Goal: Information Seeking & Learning: Find specific page/section

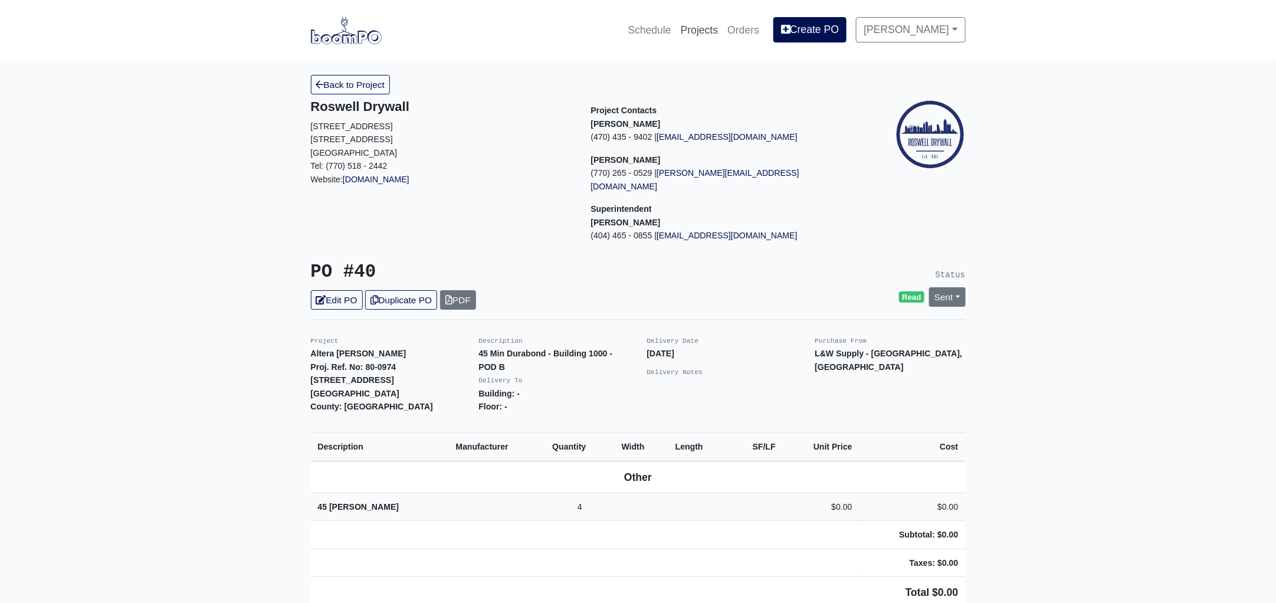
click at [697, 25] on link "Projects" at bounding box center [699, 30] width 47 height 26
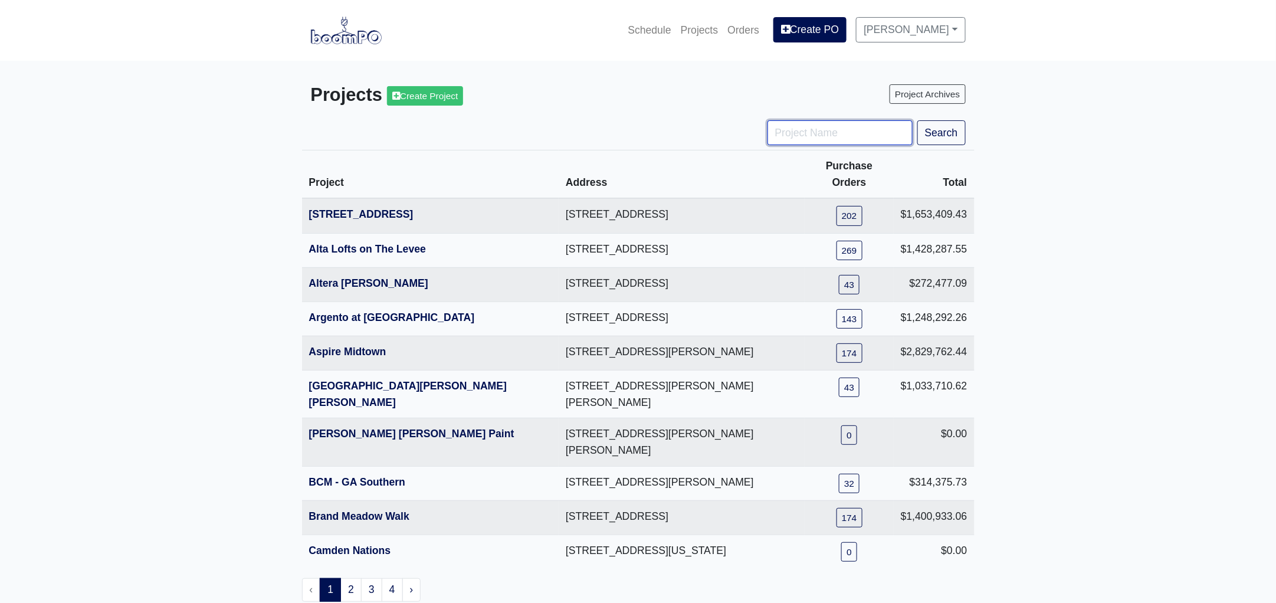
click at [792, 129] on input "Project Name" at bounding box center [839, 132] width 145 height 25
type input "jardin"
click at [917, 120] on button "Search" at bounding box center [941, 132] width 48 height 25
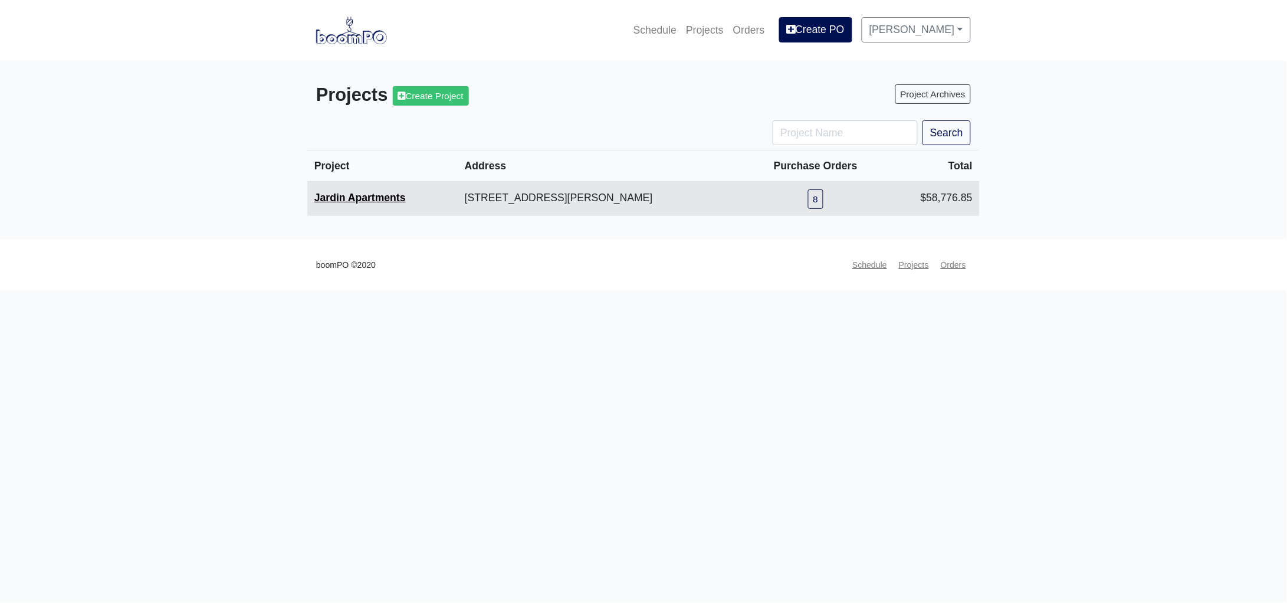
click at [376, 196] on link "Jardin Apartments" at bounding box center [359, 198] width 91 height 12
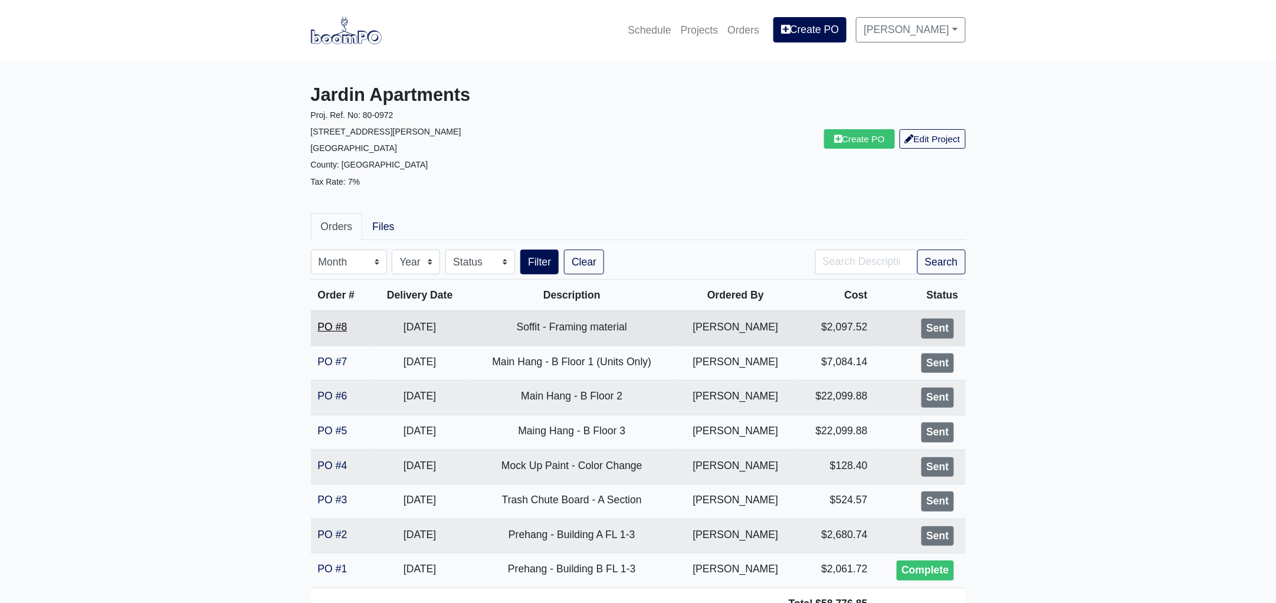
click at [335, 328] on link "PO #8" at bounding box center [332, 327] width 29 height 12
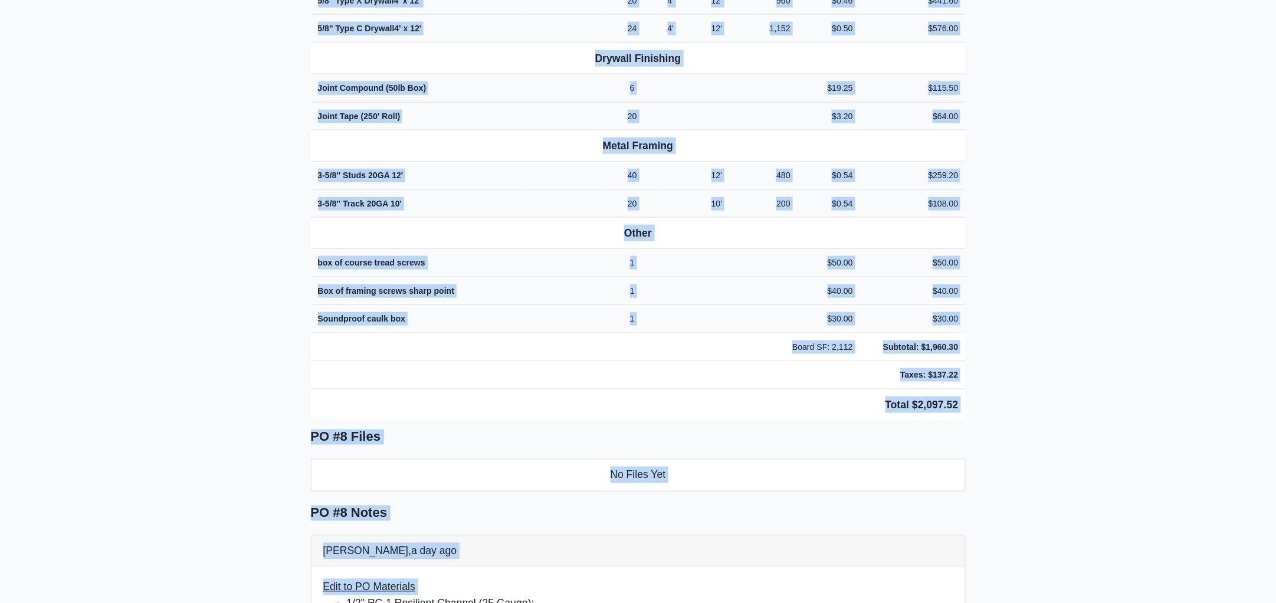
scroll to position [583, 0]
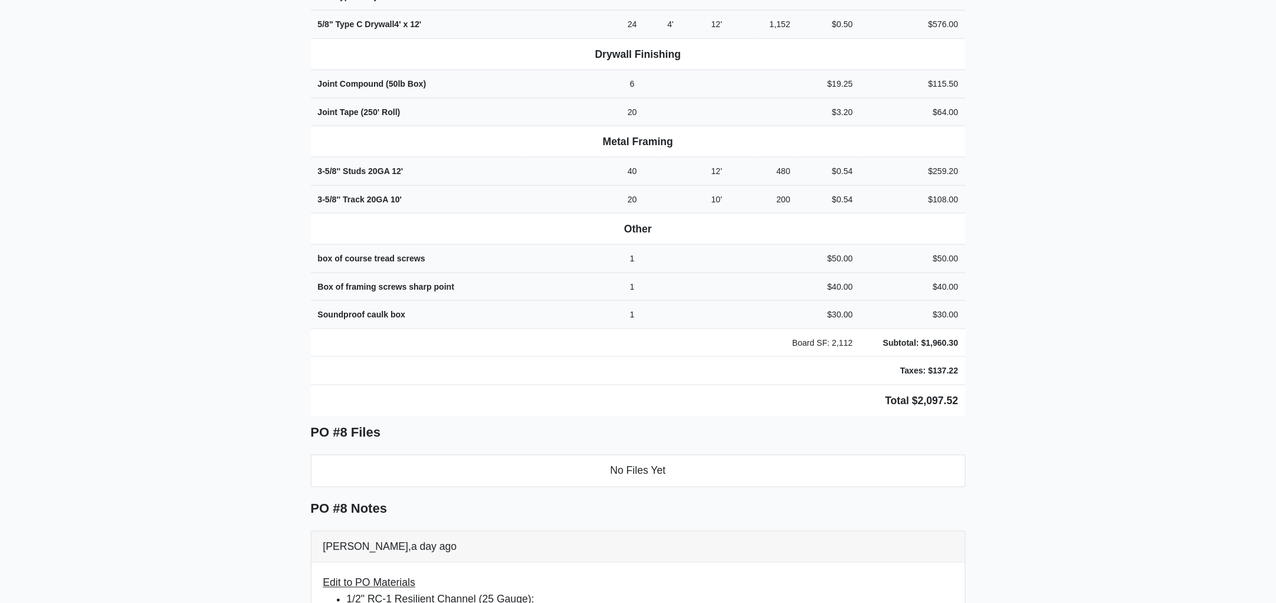
drag, startPoint x: 302, startPoint y: 102, endPoint x: 1039, endPoint y: 285, distance: 759.7
click at [1039, 285] on main "Back to Project Roswell Drywall 7000 Peachtree Dunwoody Rd NE Building 5, Suite…" at bounding box center [638, 327] width 1276 height 1699
copy div "Project Jardin Apartments Proj. Ref. No: 80-0972 2613 Montgomery St. Savannah, …"
click at [251, 288] on main "Back to Project Roswell Drywall 7000 Peachtree Dunwoody Rd NE Building 5, Suite…" at bounding box center [638, 327] width 1276 height 1699
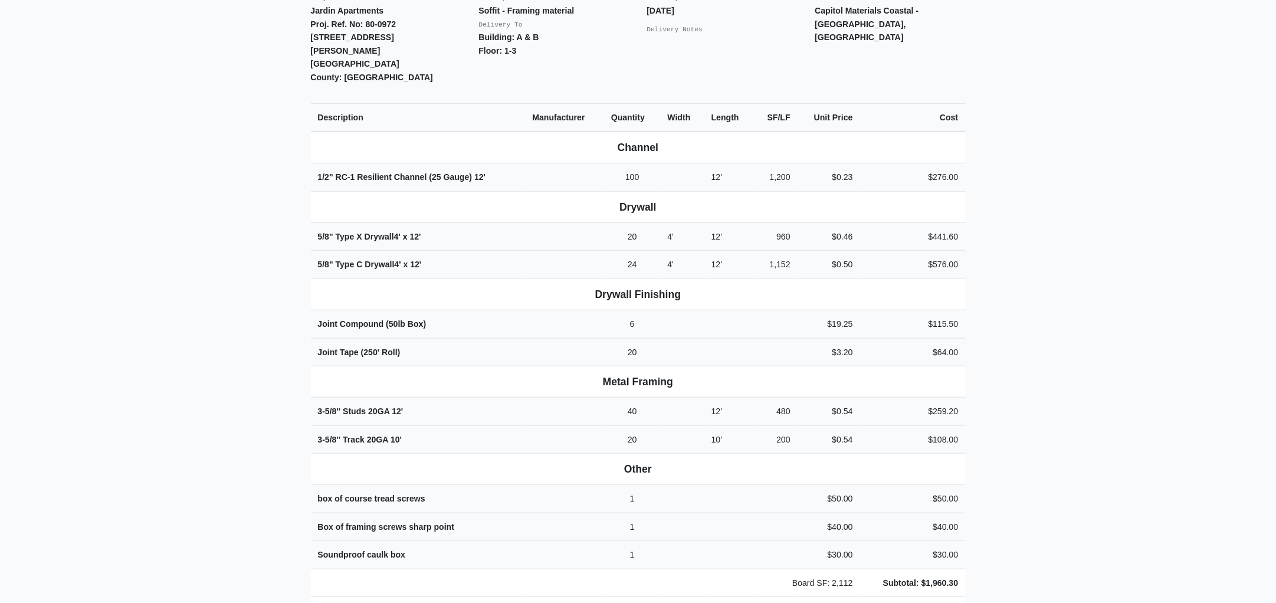
scroll to position [0, 0]
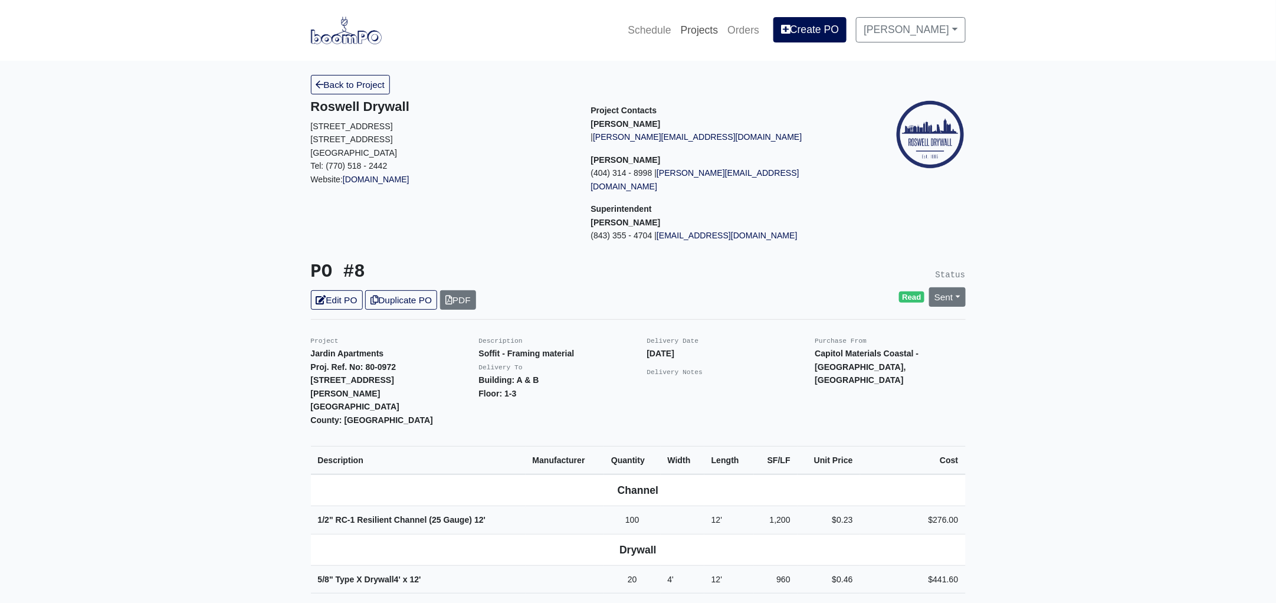
click at [701, 30] on link "Projects" at bounding box center [699, 30] width 47 height 26
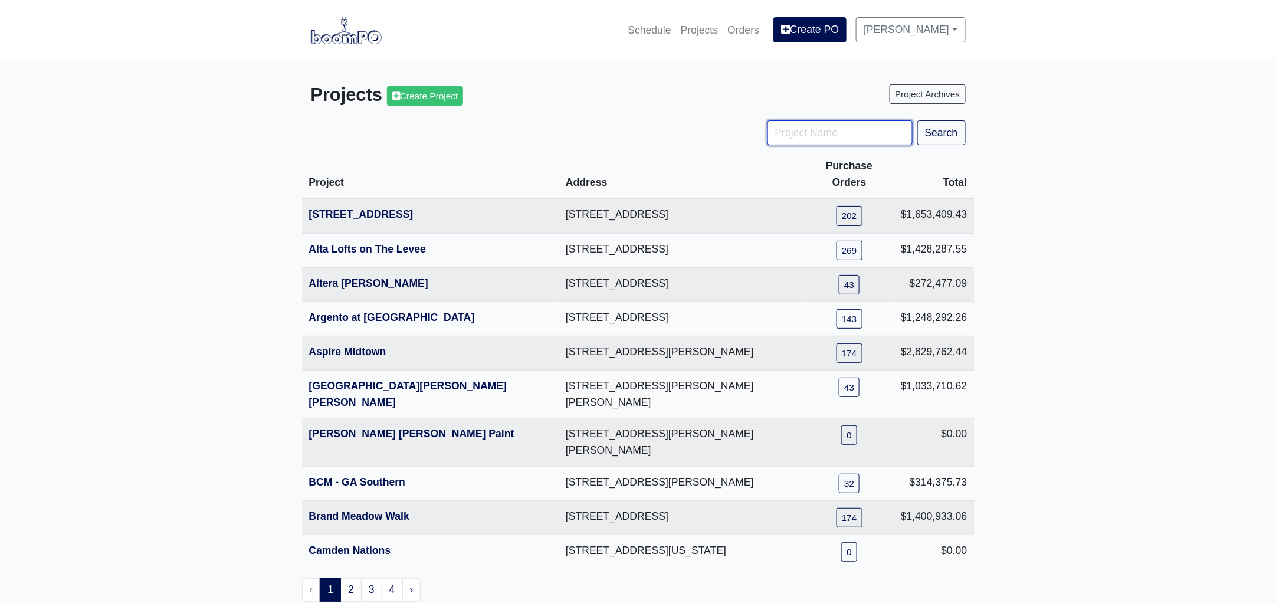
click at [830, 137] on input "Project Name" at bounding box center [839, 132] width 145 height 25
type input "ga"
click at [917, 120] on button "Search" at bounding box center [941, 132] width 48 height 25
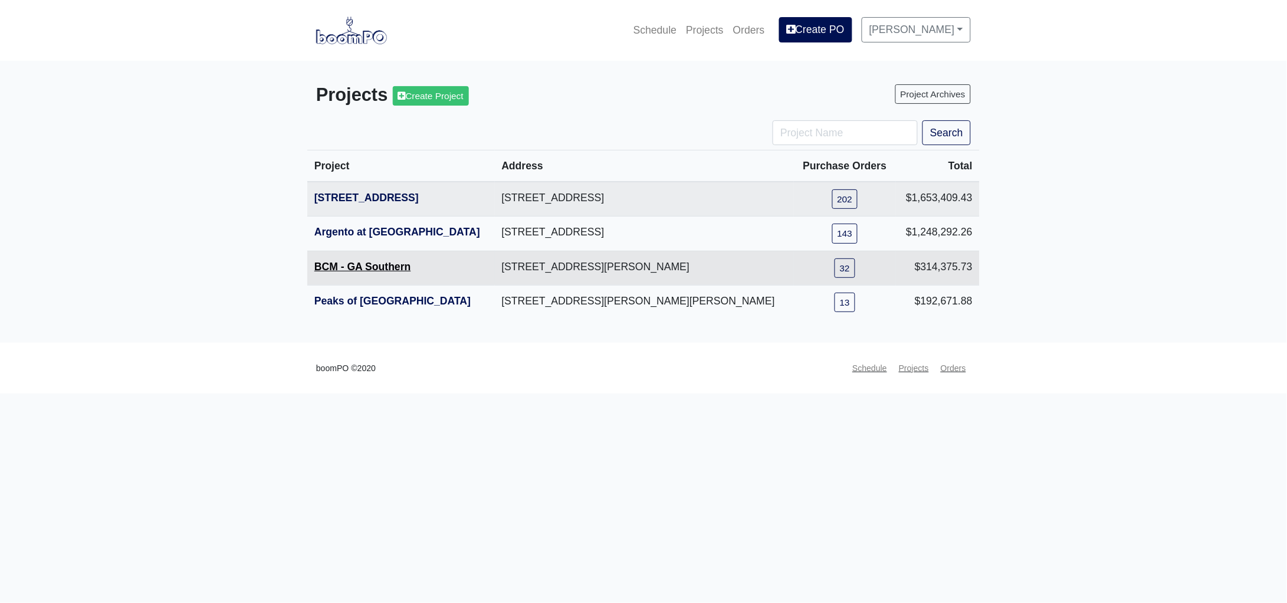
click at [362, 266] on link "BCM - GA Southern" at bounding box center [362, 267] width 97 height 12
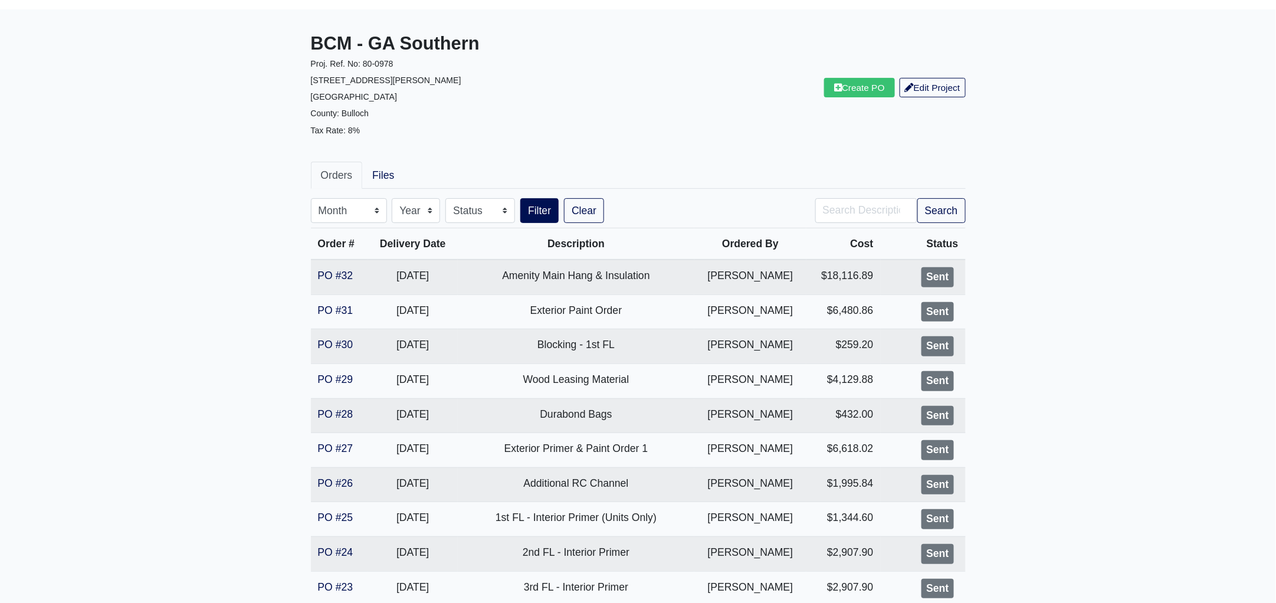
scroll to position [73, 0]
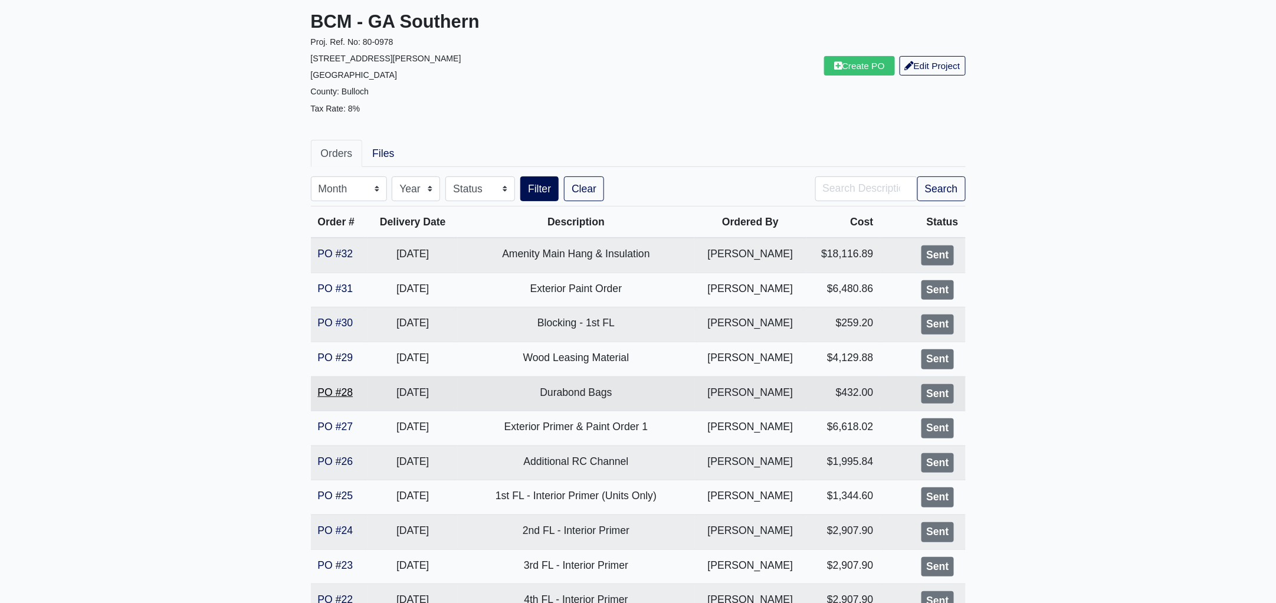
click at [337, 395] on link "PO #28" at bounding box center [335, 392] width 35 height 12
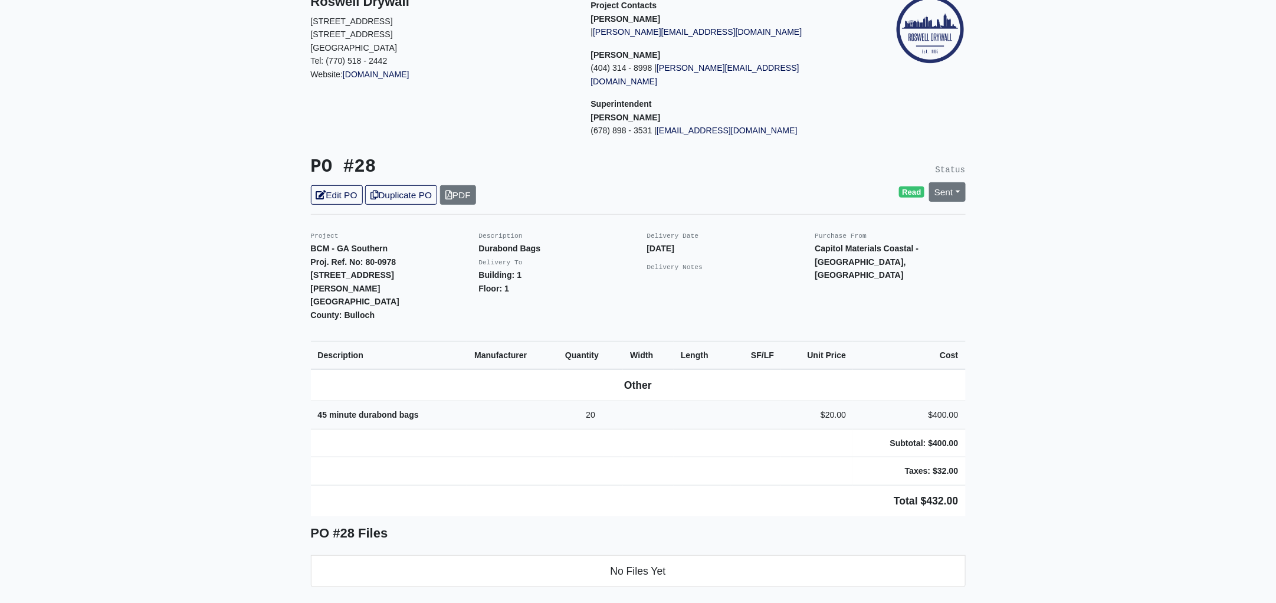
scroll to position [221, 0]
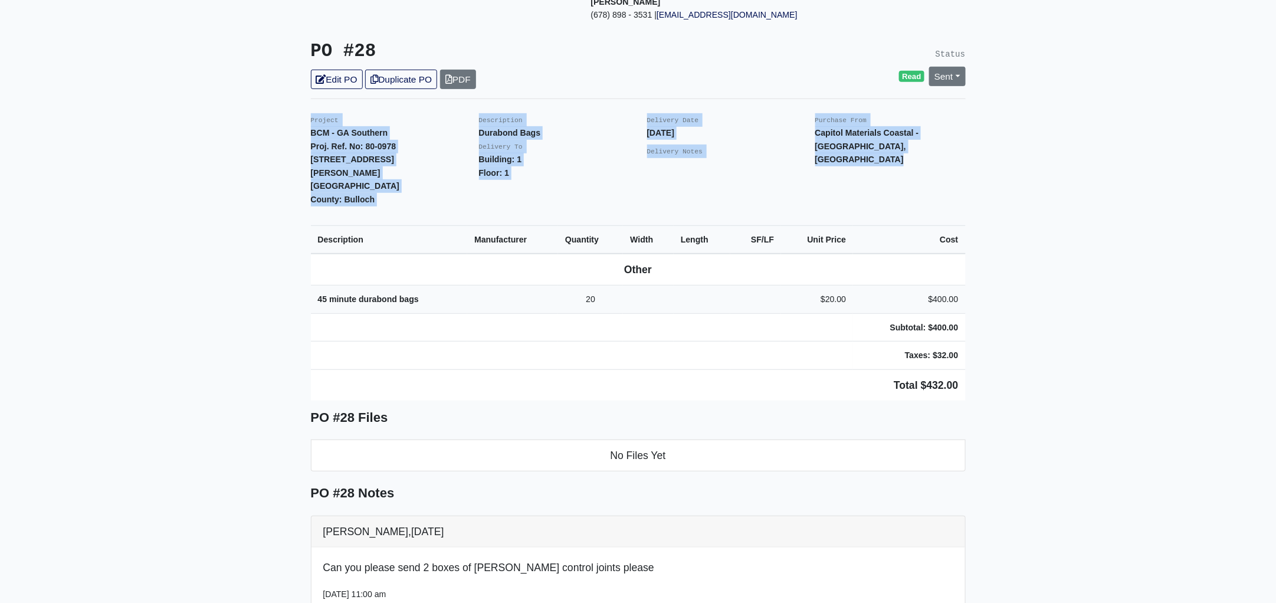
drag, startPoint x: 299, startPoint y: 100, endPoint x: 974, endPoint y: 362, distance: 724.1
click at [974, 362] on main "Back to Project Roswell Drywall [STREET_ADDRESS] Tel: (770) 518 - 2442 Website:…" at bounding box center [638, 401] width 1276 height 1123
copy div "Project BCM - GA Southern Proj. Ref. [STREET_ADDRESS][PERSON_NAME] [GEOGRAPHIC_…"
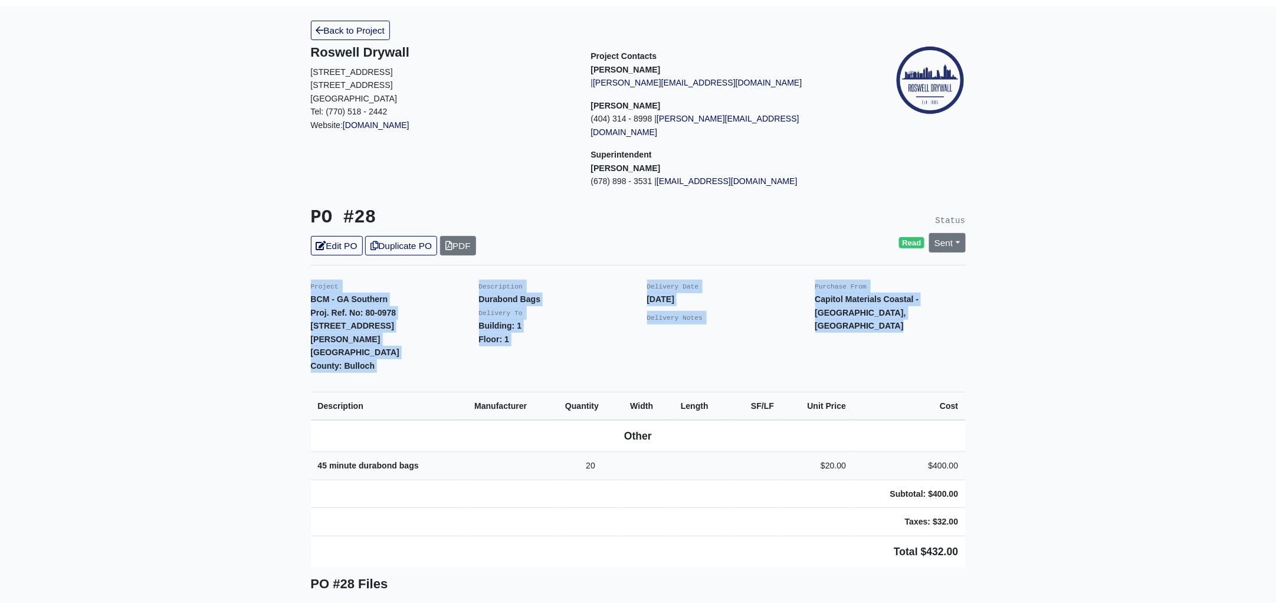
scroll to position [0, 0]
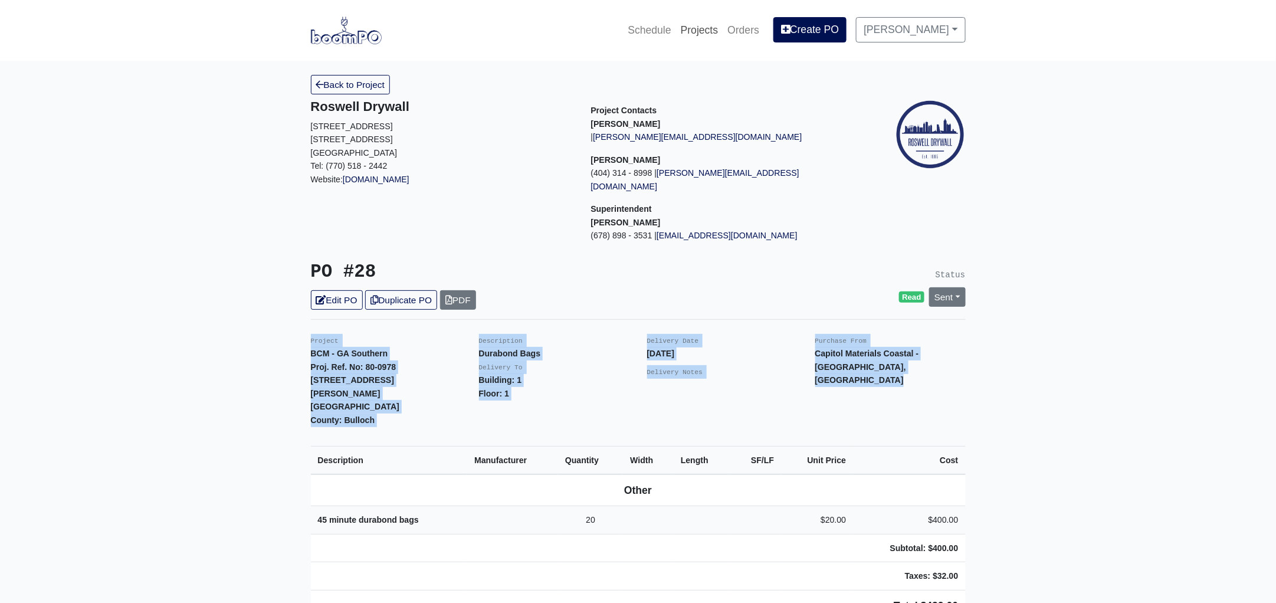
click at [706, 28] on link "Projects" at bounding box center [699, 30] width 47 height 26
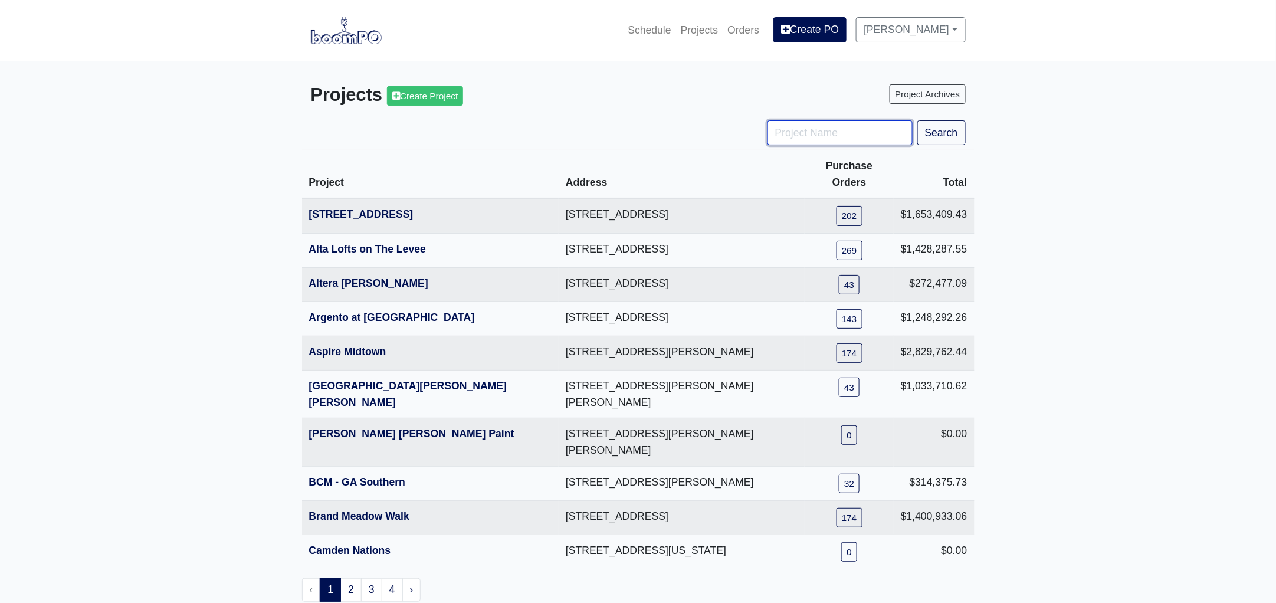
click at [808, 137] on input "Project Name" at bounding box center [839, 132] width 145 height 25
type input "[PERSON_NAME]"
click at [917, 120] on button "Search" at bounding box center [941, 132] width 48 height 25
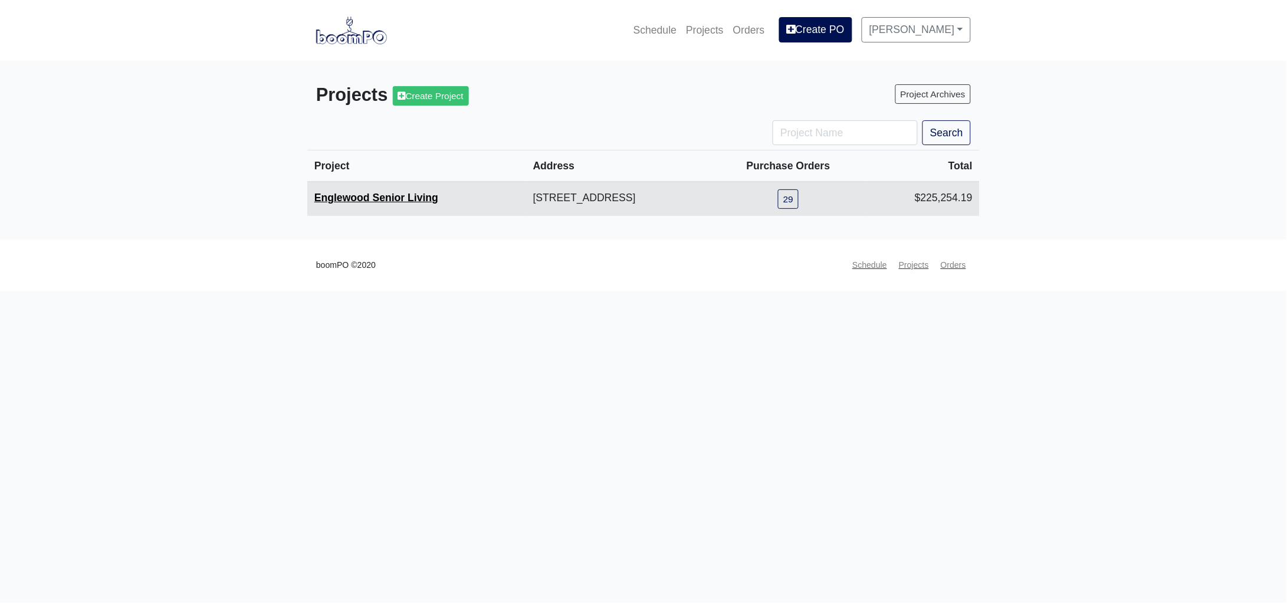
click at [356, 198] on link "Englewood Senior Living" at bounding box center [376, 198] width 124 height 12
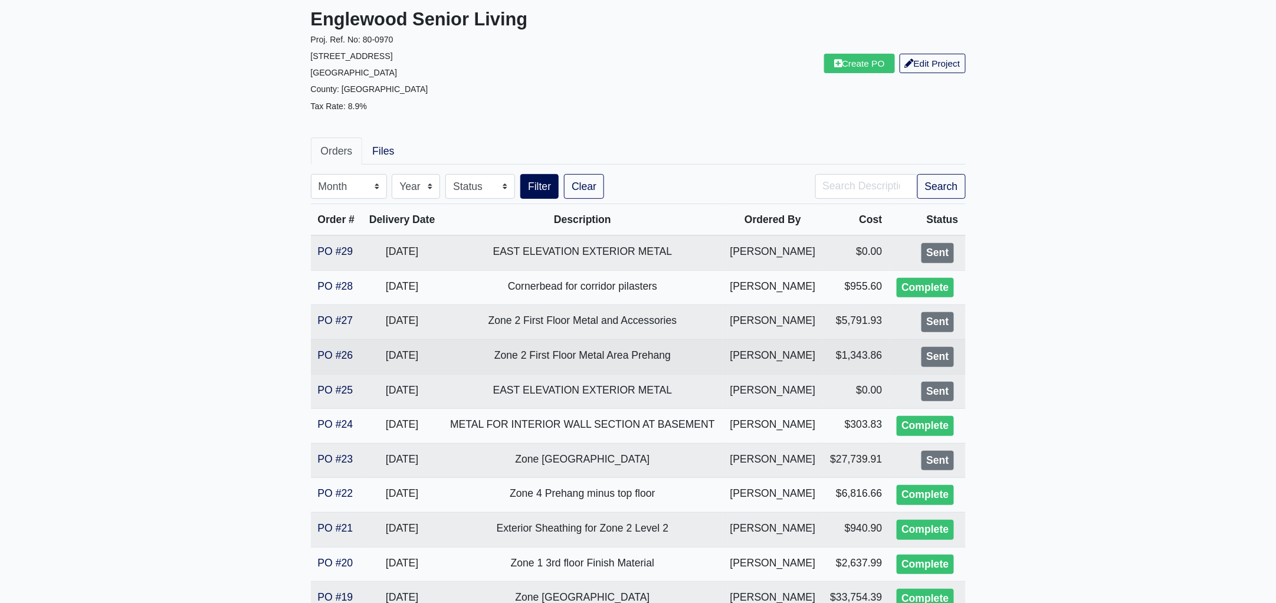
scroll to position [147, 0]
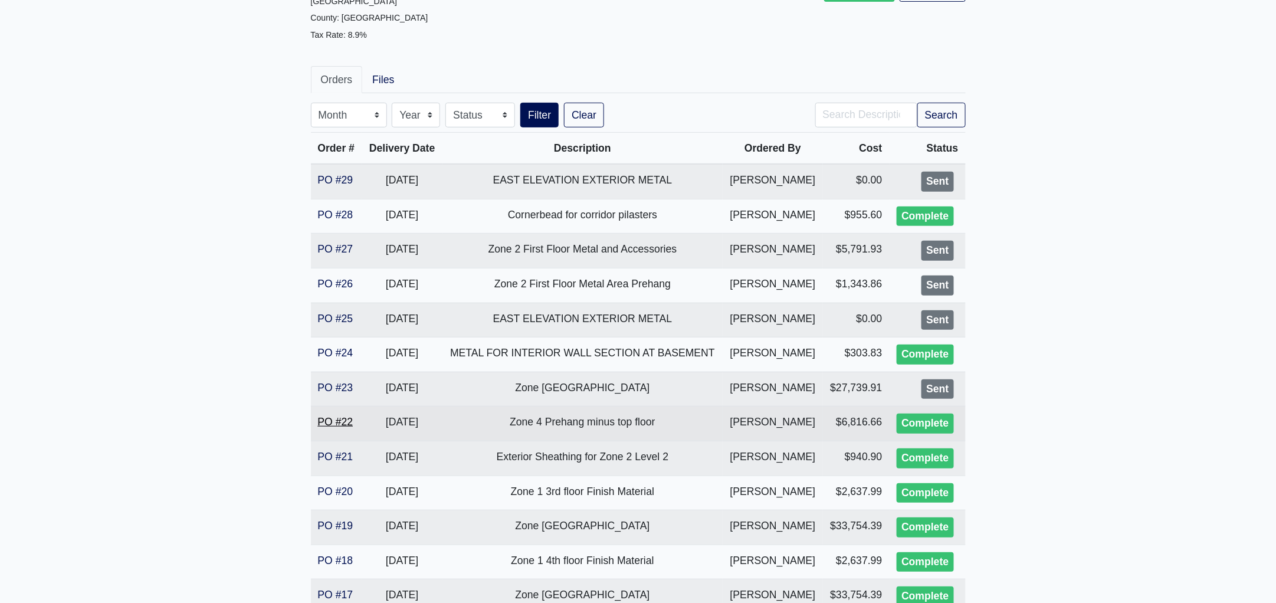
click at [336, 420] on link "PO #22" at bounding box center [335, 422] width 35 height 12
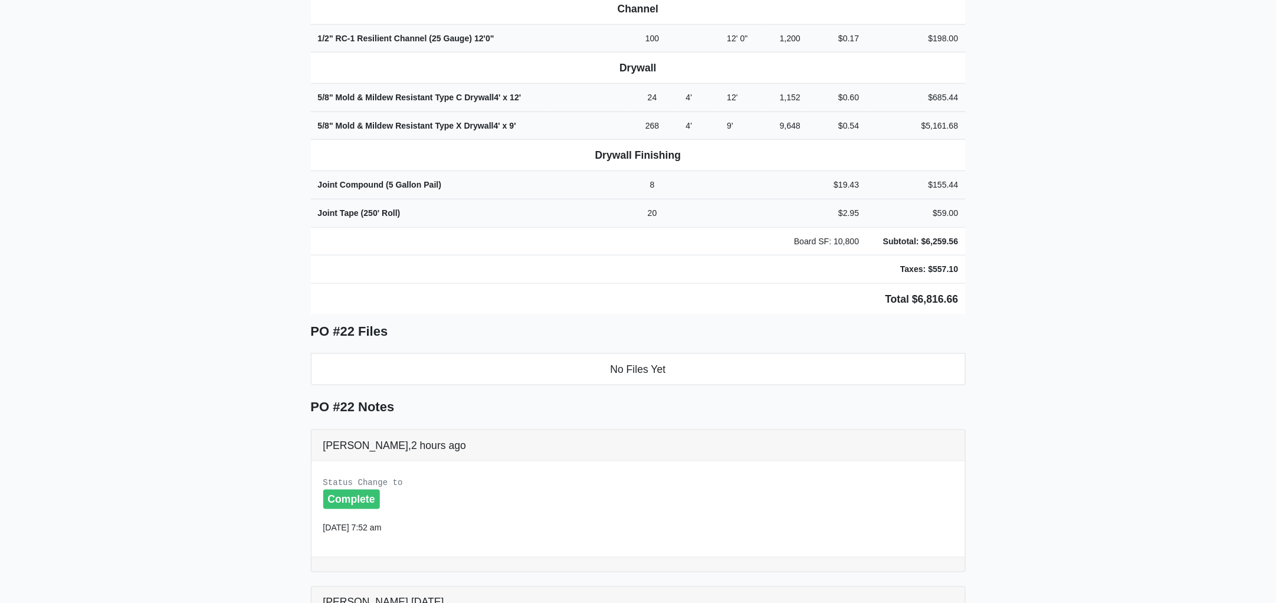
scroll to position [451, 0]
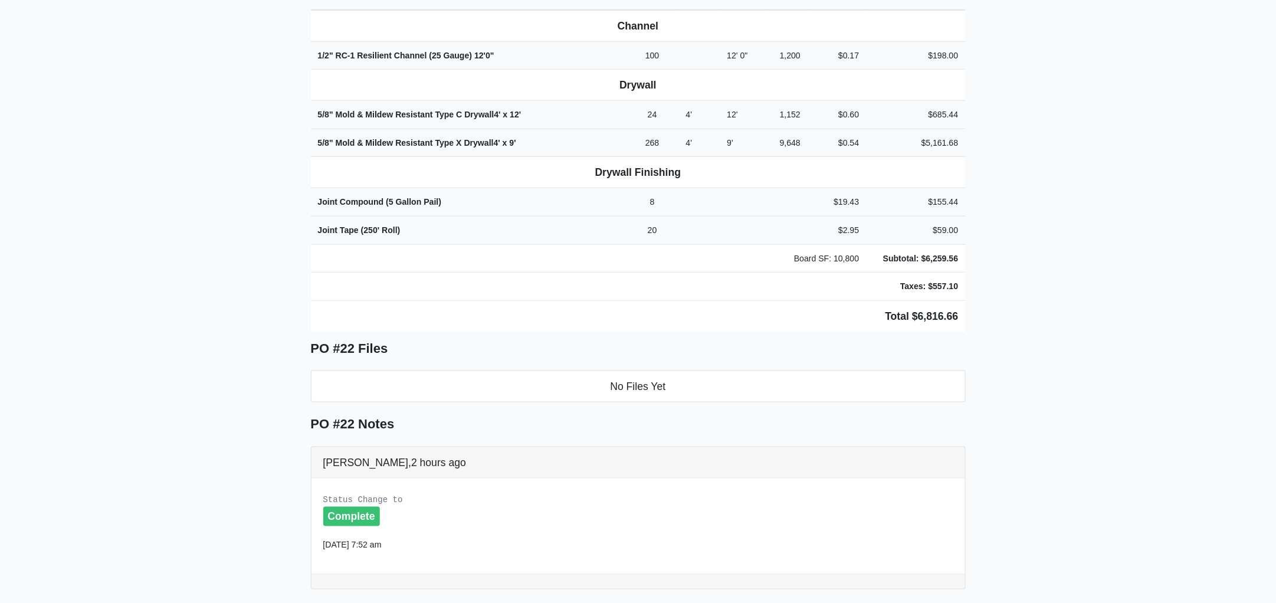
drag, startPoint x: 303, startPoint y: 176, endPoint x: 1089, endPoint y: 291, distance: 794.0
click at [1089, 291] on main "Back to Project Roswell Drywall [STREET_ADDRESS] Tel: (770) 518 - 2442 Website:…" at bounding box center [638, 261] width 1276 height 1304
copy div "Project Englewood Senior Living Proj. Ref. No: 80-0970 [STREET_ADDRESS]: [GEOGR…"
